Goal: Find specific page/section: Find specific page/section

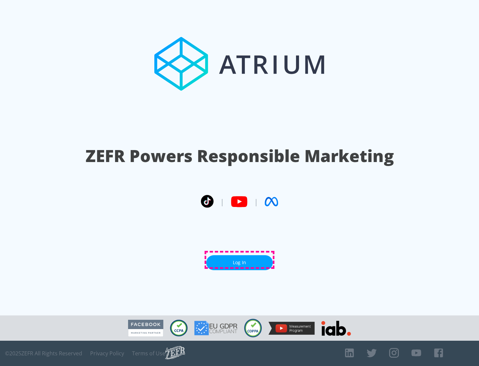
click at [239, 260] on link "Log In" at bounding box center [239, 262] width 67 height 15
